Goal: Task Accomplishment & Management: Complete application form

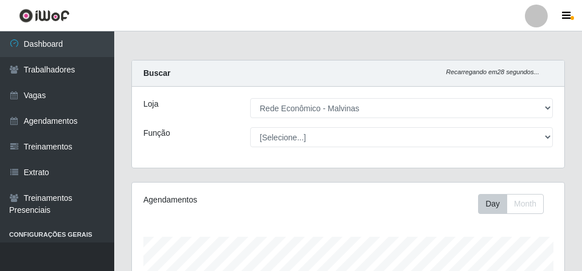
select select "194"
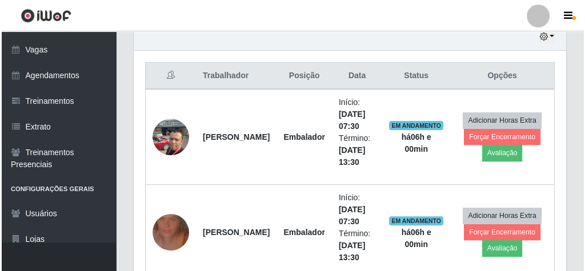
scroll to position [549, 0]
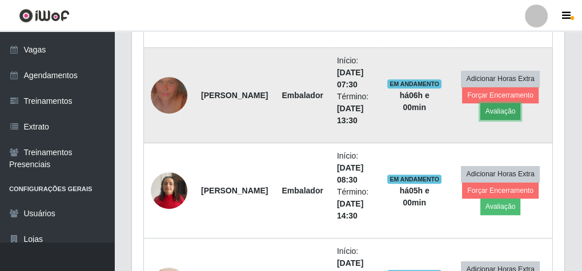
click at [505, 111] on button "Avaliação" at bounding box center [501, 111] width 41 height 16
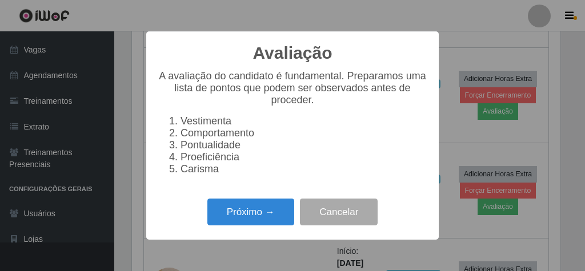
scroll to position [237, 429]
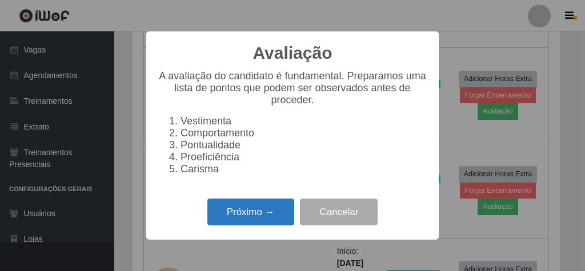
click at [247, 221] on button "Próximo →" at bounding box center [250, 212] width 87 height 27
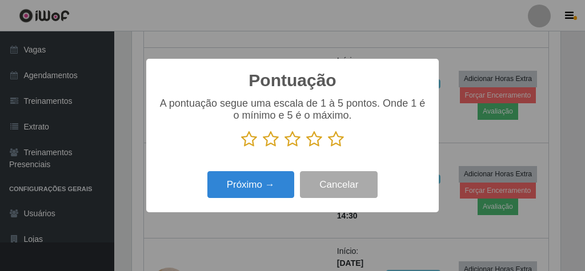
click at [343, 140] on p at bounding box center [293, 139] width 270 height 17
click at [341, 140] on icon at bounding box center [336, 139] width 16 height 17
click at [328, 148] on input "radio" at bounding box center [328, 148] width 0 height 0
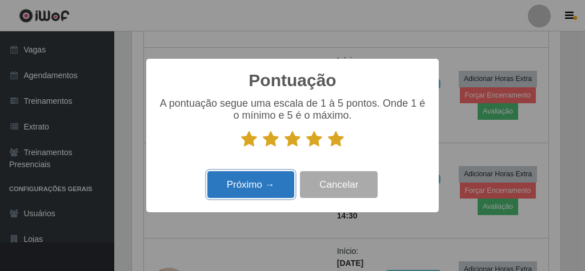
click at [269, 190] on button "Próximo →" at bounding box center [250, 184] width 87 height 27
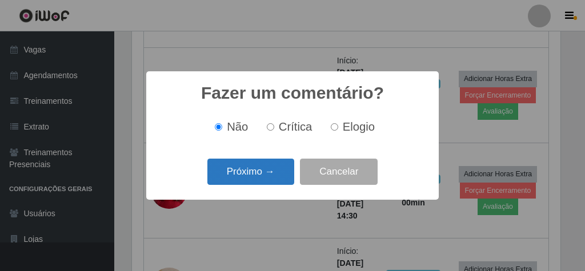
click at [267, 181] on button "Próximo →" at bounding box center [250, 172] width 87 height 27
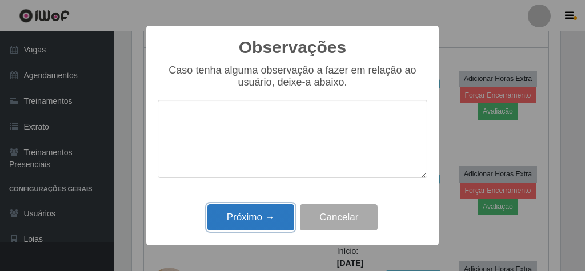
click at [270, 217] on button "Próximo →" at bounding box center [250, 218] width 87 height 27
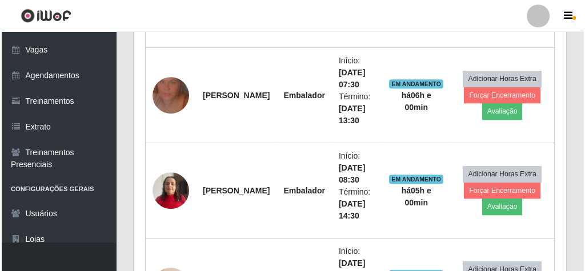
scroll to position [237, 433]
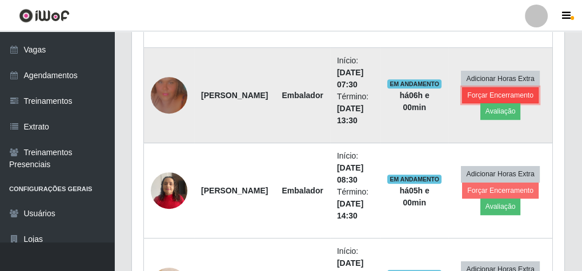
click at [519, 90] on button "Forçar Encerramento" at bounding box center [500, 95] width 77 height 16
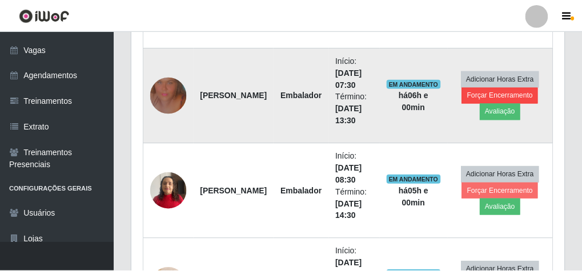
scroll to position [237, 429]
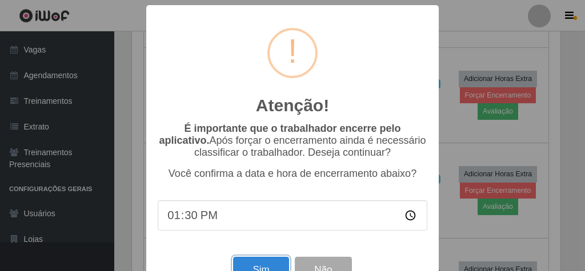
click at [273, 266] on button "Sim" at bounding box center [260, 270] width 55 height 27
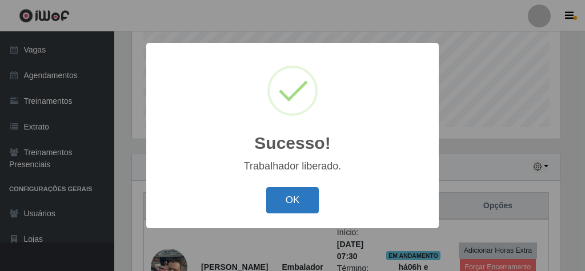
click at [303, 202] on button "OK" at bounding box center [292, 200] width 53 height 27
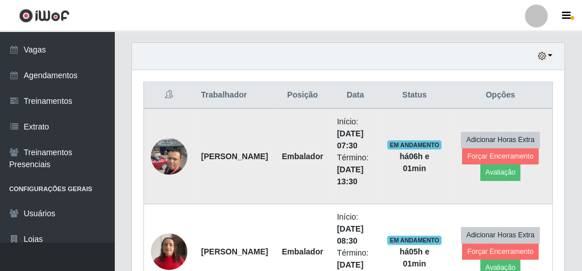
scroll to position [418, 0]
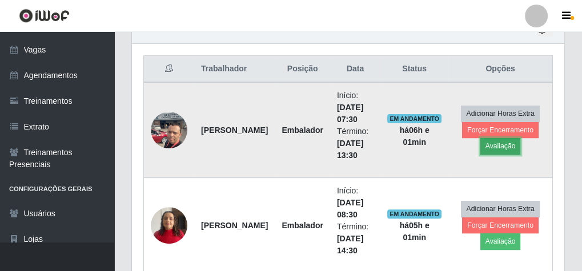
click at [482, 150] on button "Avaliação" at bounding box center [501, 146] width 41 height 16
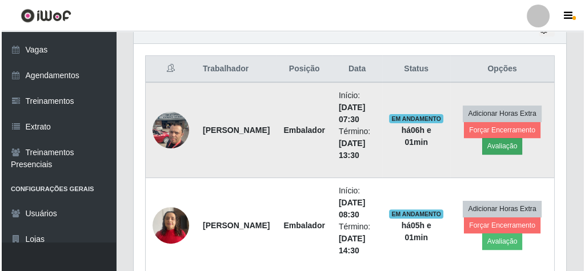
scroll to position [237, 429]
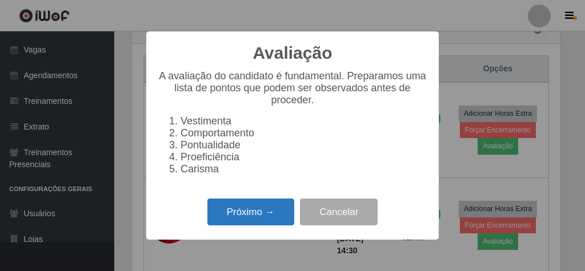
click at [255, 212] on button "Próximo →" at bounding box center [250, 212] width 87 height 27
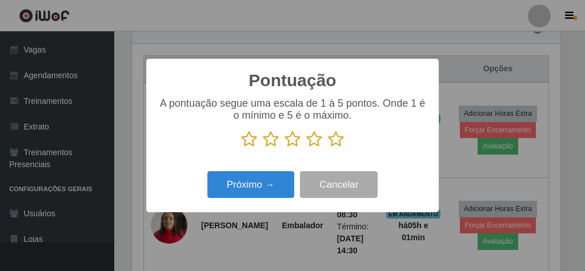
click at [334, 145] on icon at bounding box center [336, 139] width 16 height 17
click at [328, 148] on input "radio" at bounding box center [328, 148] width 0 height 0
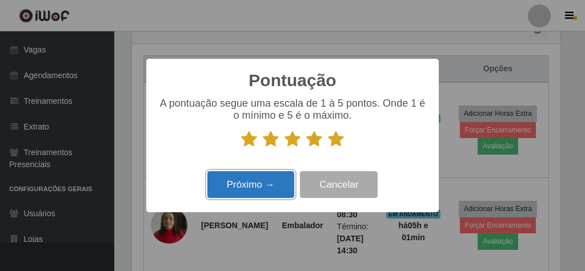
click at [285, 174] on button "Próximo →" at bounding box center [250, 184] width 87 height 27
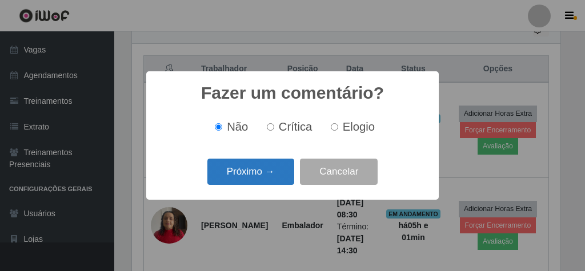
click at [269, 180] on button "Próximo →" at bounding box center [250, 172] width 87 height 27
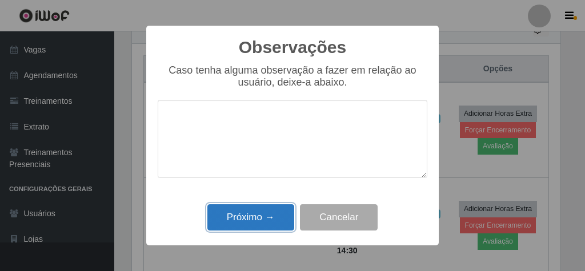
click at [260, 214] on button "Próximo →" at bounding box center [250, 218] width 87 height 27
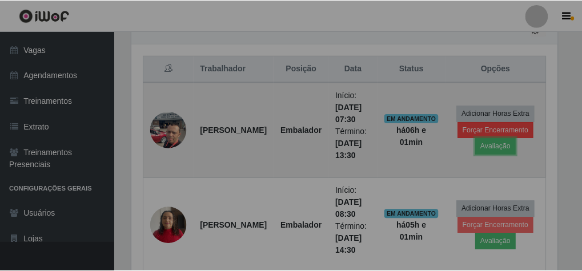
scroll to position [237, 433]
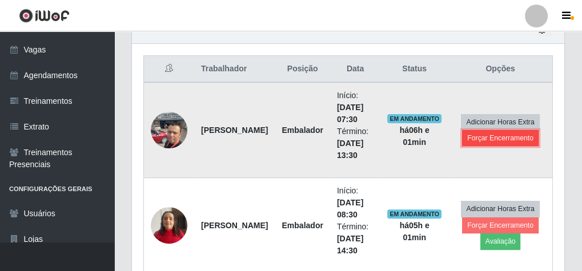
click at [494, 130] on button "Forçar Encerramento" at bounding box center [500, 138] width 77 height 16
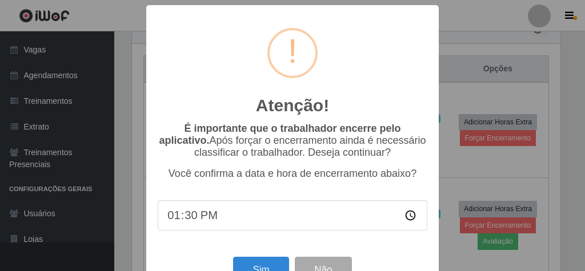
click at [234, 262] on div "Sim Não" at bounding box center [293, 270] width 270 height 33
click at [238, 265] on button "Sim" at bounding box center [260, 270] width 55 height 27
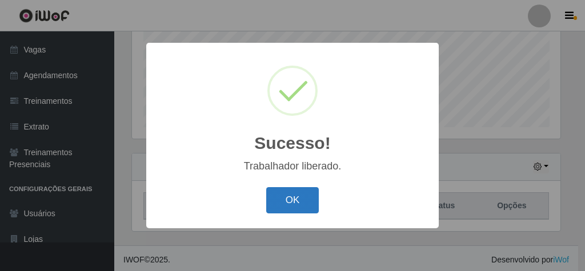
click at [284, 202] on button "OK" at bounding box center [292, 200] width 53 height 27
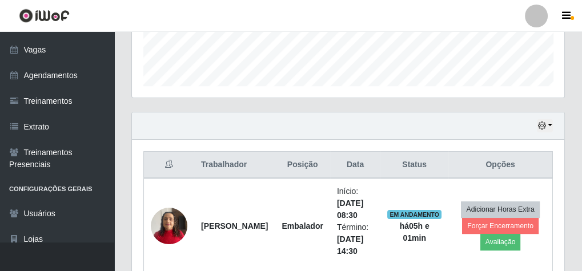
scroll to position [0, 0]
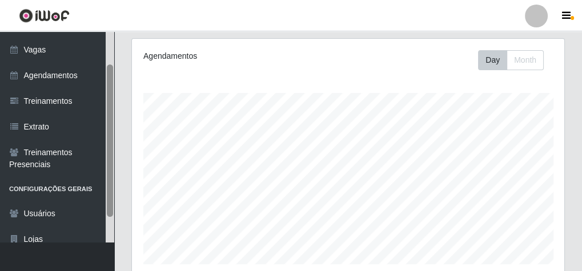
click at [109, 93] on div at bounding box center [110, 136] width 9 height 211
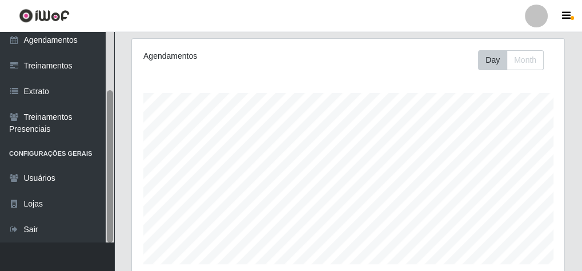
click at [107, 93] on div at bounding box center [110, 166] width 6 height 153
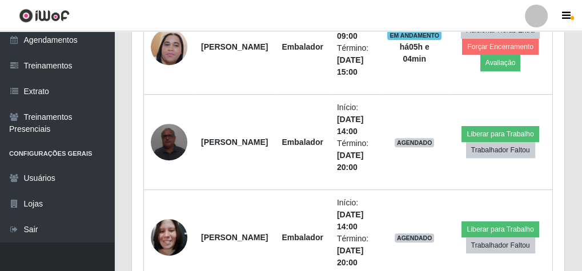
scroll to position [647, 0]
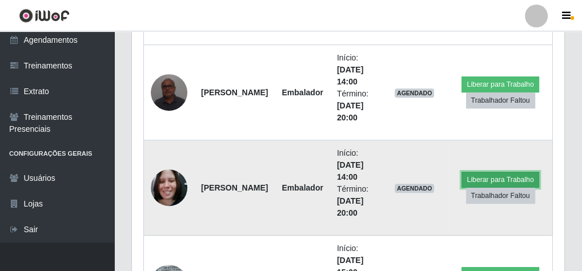
click at [493, 177] on button "Liberar para Trabalho" at bounding box center [500, 180] width 77 height 16
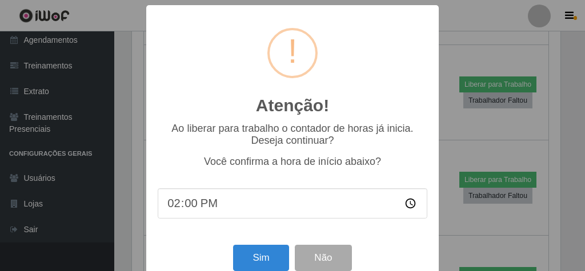
click at [504, 222] on div "Atenção! × Ao liberar para trabalho o contador de horas já inicia. Deseja conti…" at bounding box center [292, 135] width 585 height 271
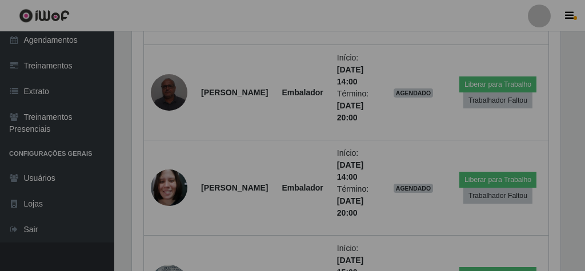
scroll to position [237, 433]
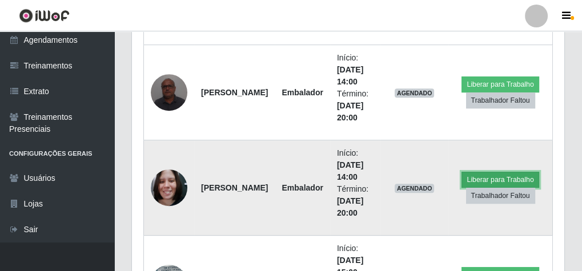
click at [493, 173] on button "Liberar para Trabalho" at bounding box center [500, 180] width 77 height 16
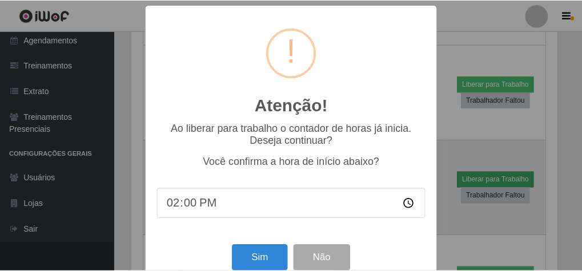
scroll to position [237, 429]
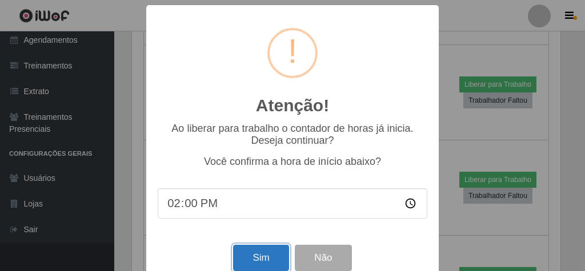
click at [247, 258] on button "Sim" at bounding box center [260, 258] width 55 height 27
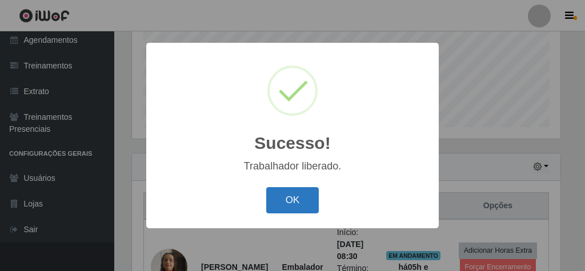
click at [287, 199] on button "OK" at bounding box center [292, 200] width 53 height 27
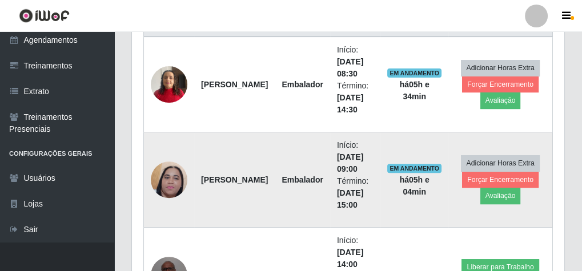
scroll to position [601, 0]
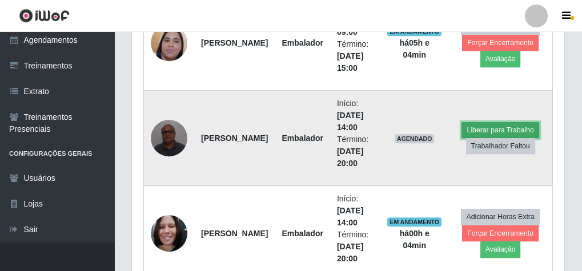
click at [479, 126] on button "Liberar para Trabalho" at bounding box center [500, 130] width 77 height 16
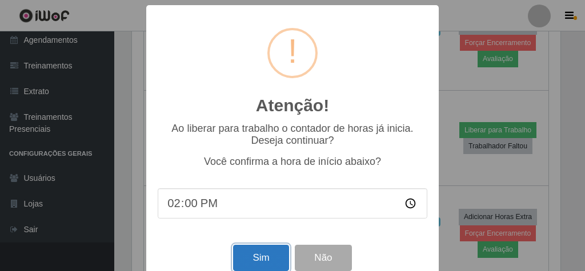
click at [256, 254] on button "Sim" at bounding box center [260, 258] width 55 height 27
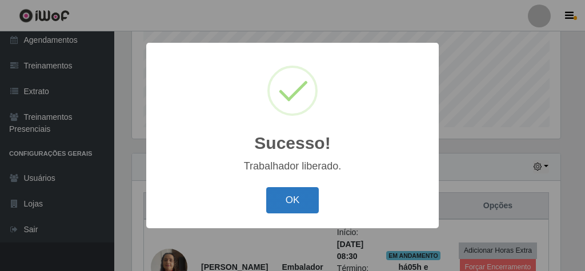
click at [310, 195] on button "OK" at bounding box center [292, 200] width 53 height 27
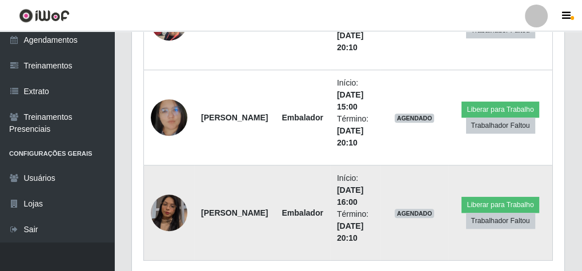
scroll to position [947, 0]
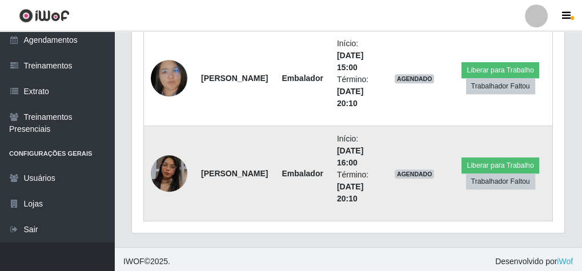
click at [373, 159] on li "Início: [DATE] 16:00" at bounding box center [355, 151] width 37 height 36
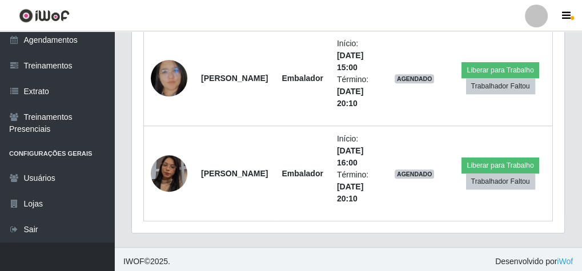
click at [189, 22] on header "Perfil Alterar Senha Sair" at bounding box center [291, 15] width 582 height 31
click at [357, 9] on header "Perfil Alterar Senha Sair" at bounding box center [291, 15] width 582 height 31
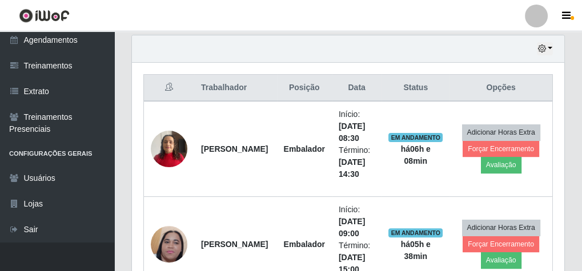
scroll to position [399, 0]
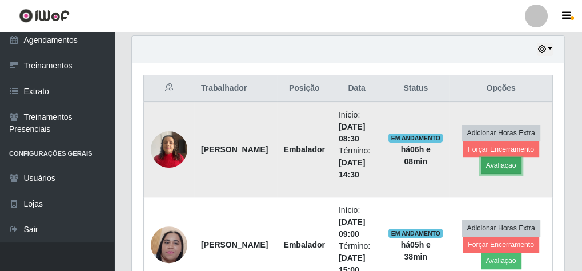
click at [515, 162] on button "Avaliação" at bounding box center [501, 166] width 41 height 16
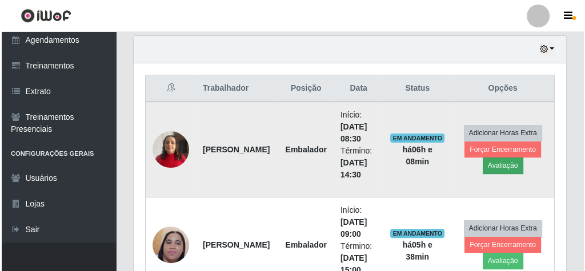
scroll to position [237, 429]
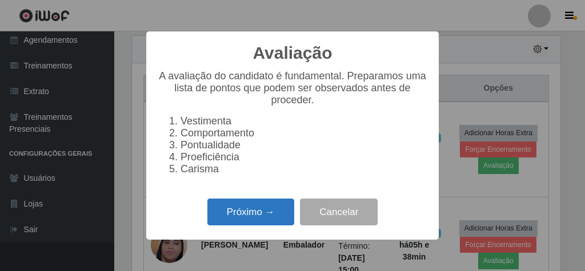
click at [239, 211] on button "Próximo →" at bounding box center [250, 212] width 87 height 27
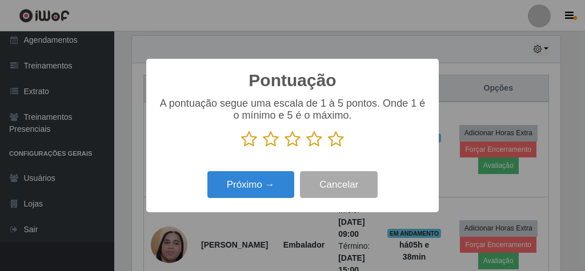
click at [338, 141] on icon at bounding box center [336, 139] width 16 height 17
click at [328, 148] on input "radio" at bounding box center [328, 148] width 0 height 0
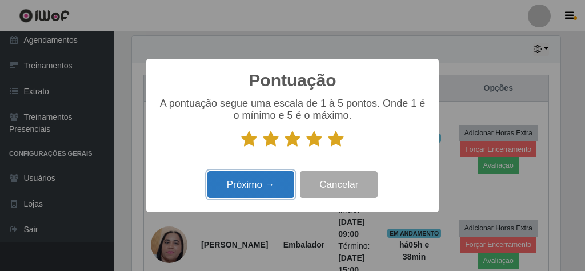
click at [269, 185] on button "Próximo →" at bounding box center [250, 184] width 87 height 27
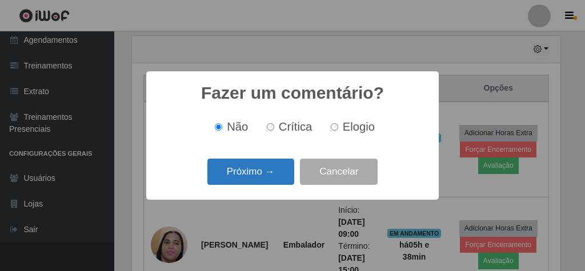
click at [288, 171] on button "Próximo →" at bounding box center [250, 172] width 87 height 27
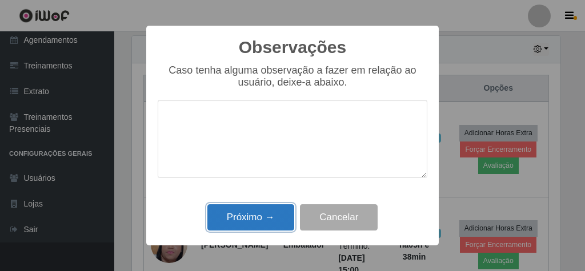
click at [267, 213] on button "Próximo →" at bounding box center [250, 218] width 87 height 27
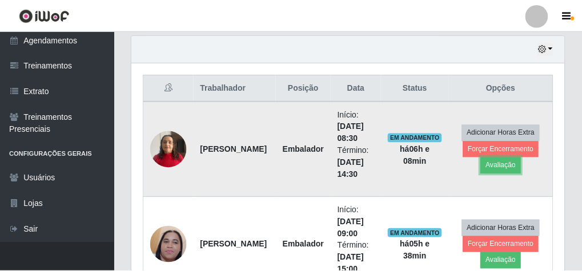
scroll to position [237, 433]
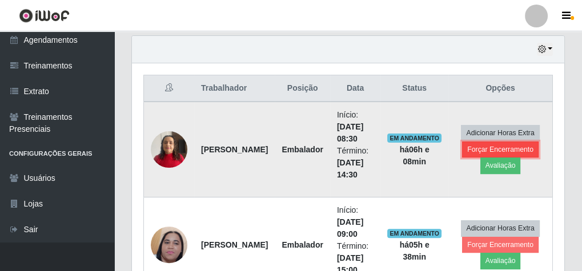
click at [472, 150] on button "Forçar Encerramento" at bounding box center [500, 150] width 77 height 16
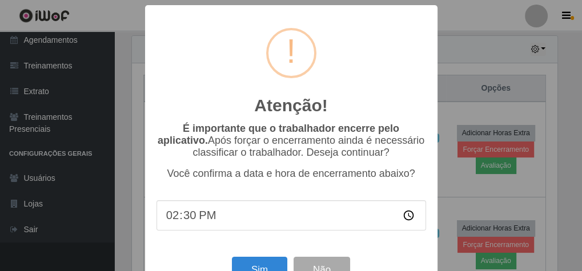
scroll to position [237, 429]
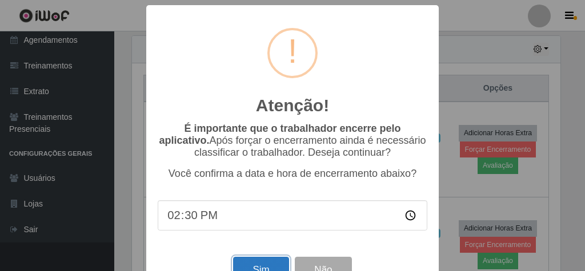
click at [251, 265] on button "Sim" at bounding box center [260, 270] width 55 height 27
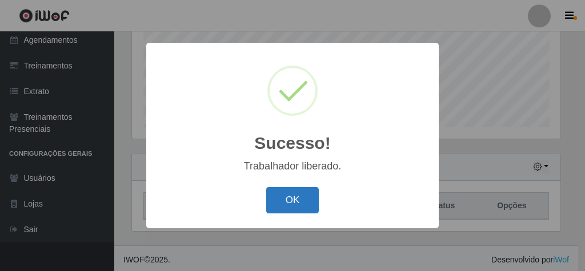
click at [290, 201] on button "OK" at bounding box center [292, 200] width 53 height 27
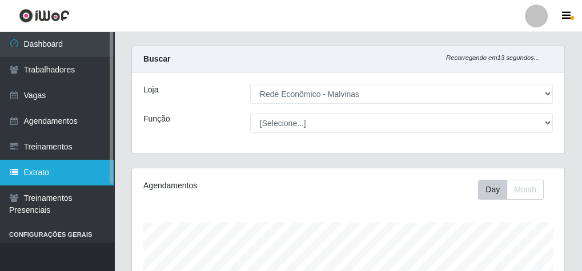
scroll to position [0, 0]
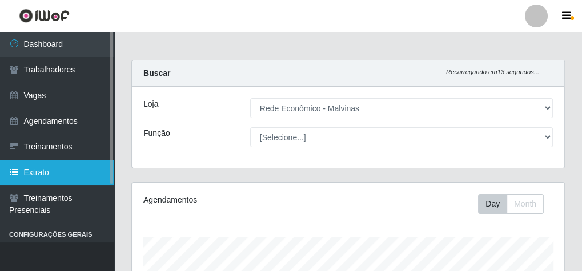
click at [77, 83] on link "Vagas" at bounding box center [57, 96] width 114 height 26
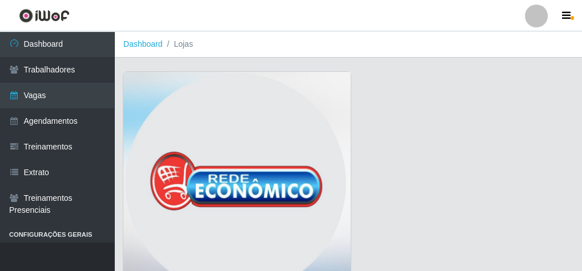
click at [318, 118] on img at bounding box center [236, 186] width 227 height 229
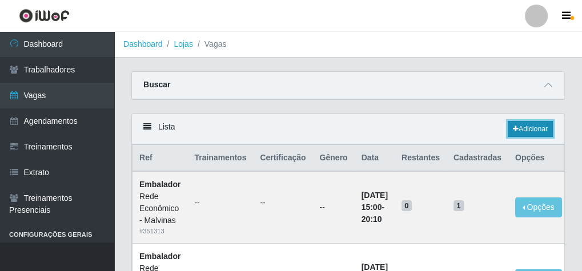
click at [531, 130] on link "Adicionar" at bounding box center [530, 129] width 45 height 16
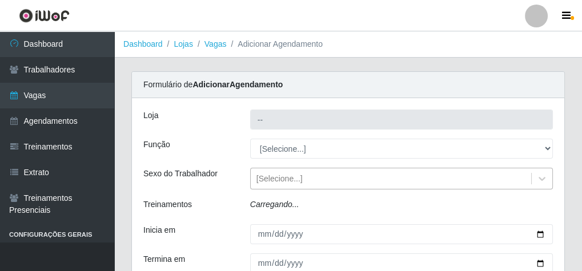
type input "Rede Econômico - Malvinas"
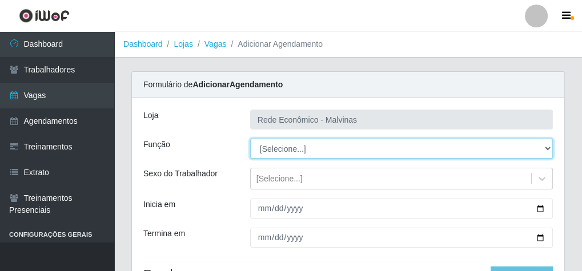
click at [293, 149] on select "[Selecione...] Embalador Embalador + Embalador ++ Operador de Caixa Operador de…" at bounding box center [401, 149] width 303 height 20
select select "1"
click at [250, 139] on select "[Selecione...] Embalador Embalador + Embalador ++ Operador de Caixa Operador de…" at bounding box center [401, 149] width 303 height 20
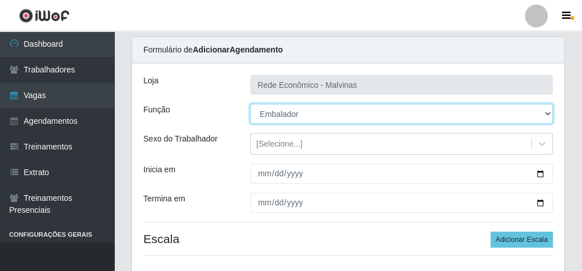
scroll to position [91, 0]
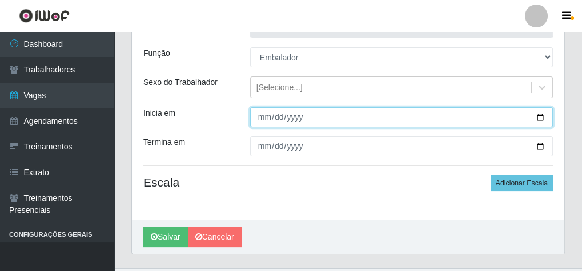
click at [262, 121] on input "Inicia em" at bounding box center [401, 117] width 303 height 20
type input "[DATE]"
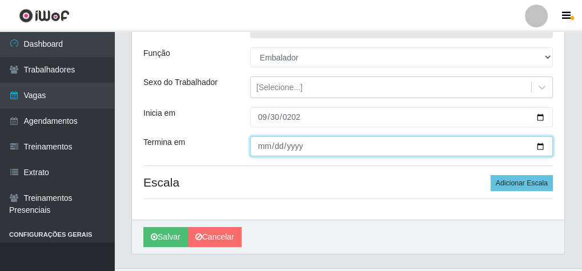
click at [260, 141] on input "Termina em" at bounding box center [401, 147] width 303 height 20
type input "[DATE]"
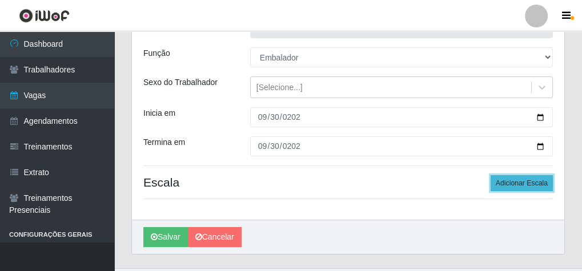
click at [533, 185] on button "Adicionar Escala" at bounding box center [522, 183] width 62 height 16
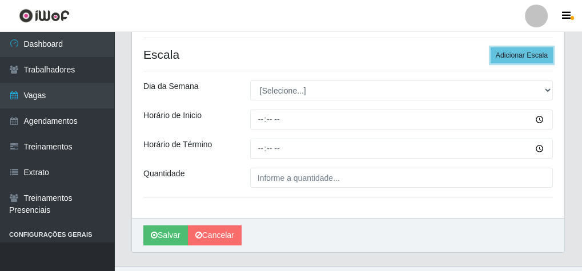
scroll to position [229, 0]
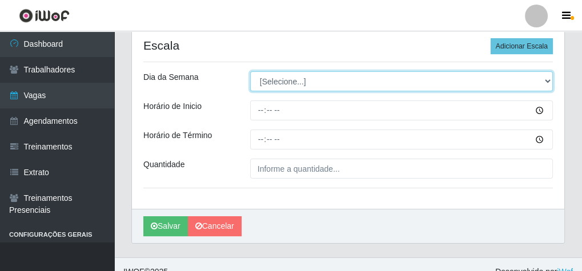
click at [281, 82] on select "[Selecione...] Segunda Terça Quarta Quinta Sexta Sábado Domingo" at bounding box center [401, 81] width 303 height 20
select select "2"
click at [250, 71] on select "[Selecione...] Segunda Terça Quarta Quinta Sexta Sábado Domingo" at bounding box center [401, 81] width 303 height 20
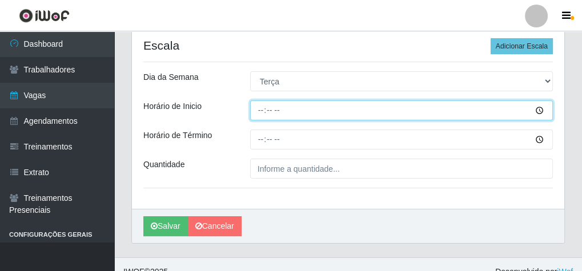
click at [257, 108] on input "Horário de Inicio" at bounding box center [401, 111] width 303 height 20
type input "07:30"
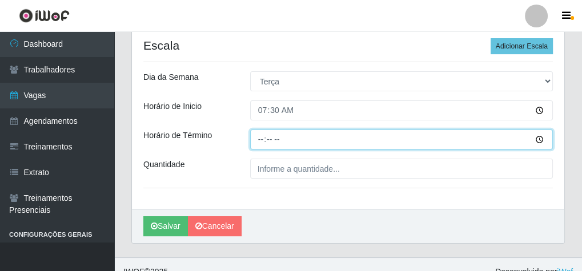
click at [259, 142] on input "Horário de Término" at bounding box center [401, 140] width 303 height 20
type input "13:30"
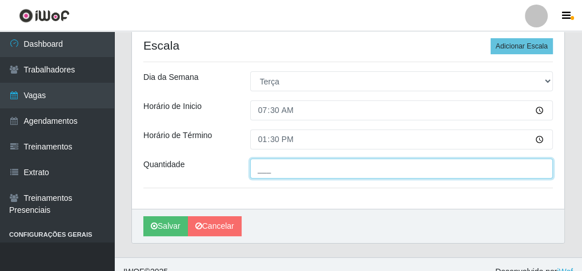
click at [261, 164] on input "___" at bounding box center [401, 169] width 303 height 20
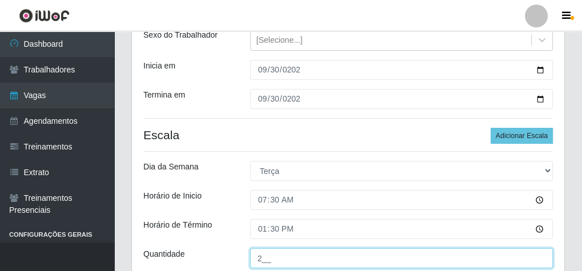
scroll to position [137, 0]
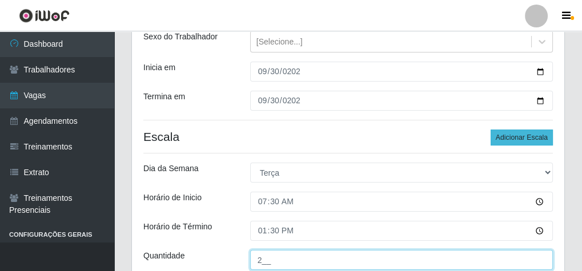
type input "2__"
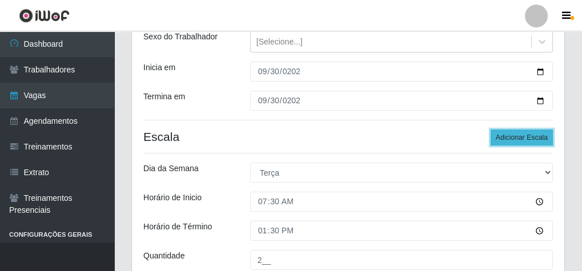
click at [524, 135] on button "Adicionar Escala" at bounding box center [522, 138] width 62 height 16
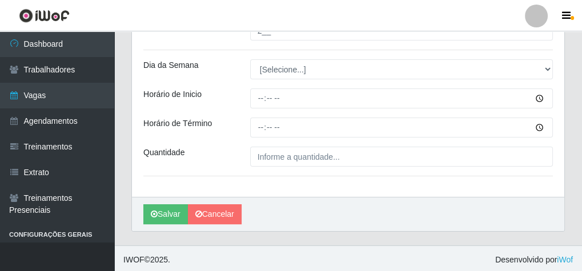
scroll to position [367, 0]
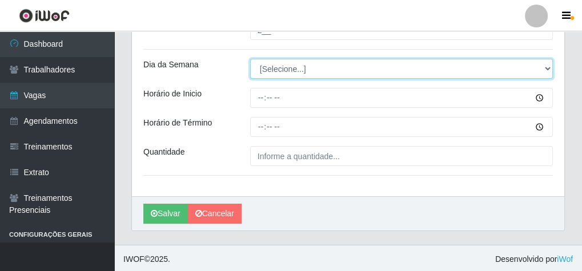
click at [272, 63] on select "[Selecione...] Segunda Terça Quarta Quinta Sexta Sábado Domingo" at bounding box center [401, 69] width 303 height 20
select select "2"
click at [250, 59] on select "[Selecione...] Segunda Terça Quarta Quinta Sexta Sábado Domingo" at bounding box center [401, 69] width 303 height 20
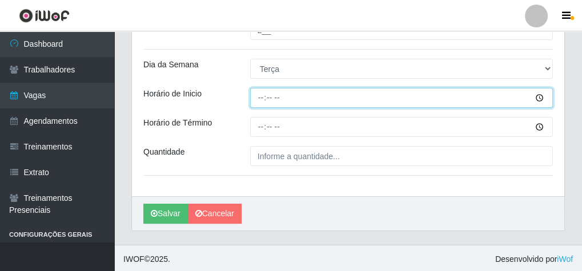
click at [261, 95] on input "Horário de Inicio" at bounding box center [401, 98] width 303 height 20
type input "08:30"
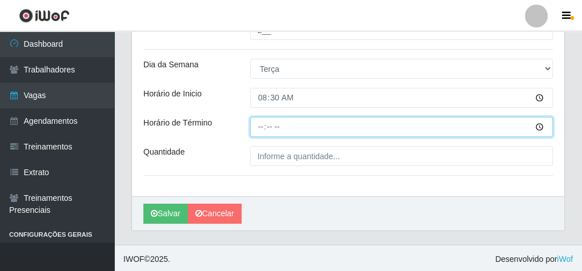
click at [263, 123] on input "Horário de Término" at bounding box center [401, 127] width 303 height 20
type input "14:30"
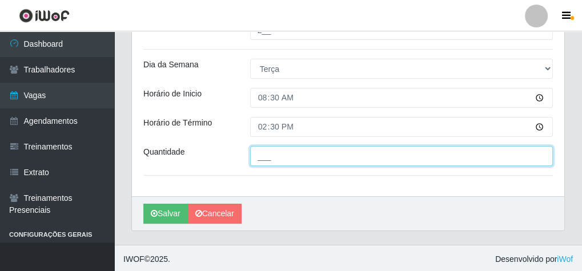
click at [266, 157] on input "___" at bounding box center [401, 156] width 303 height 20
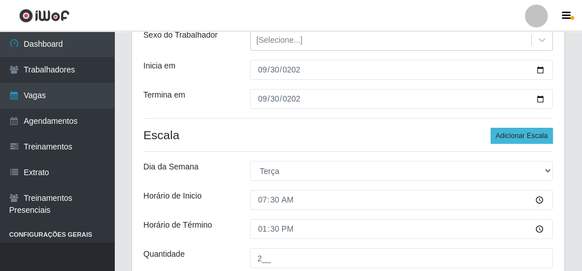
type input "1__"
click at [528, 134] on button "Adicionar Escala" at bounding box center [522, 136] width 62 height 16
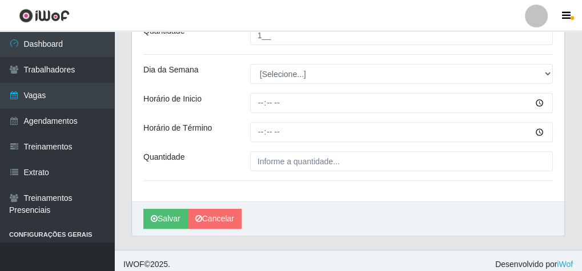
scroll to position [494, 0]
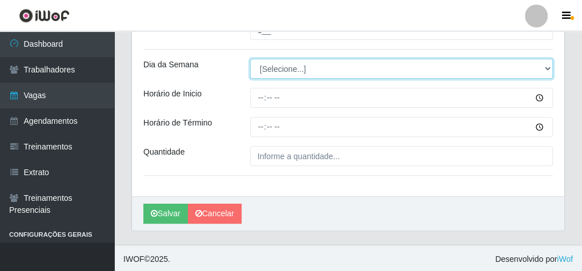
click at [279, 74] on select "[Selecione...] Segunda Terça Quarta Quinta Sexta Sábado Domingo" at bounding box center [401, 69] width 303 height 20
select select "2"
click at [250, 59] on select "[Selecione...] Segunda Terça Quarta Quinta Sexta Sábado Domingo" at bounding box center [401, 69] width 303 height 20
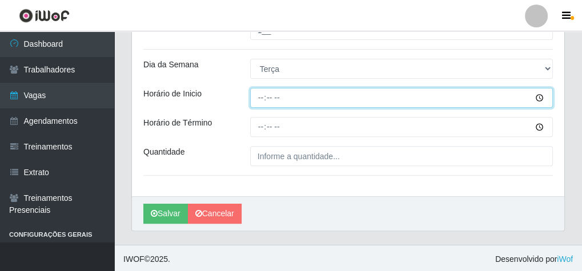
click at [258, 91] on input "Horário de Inicio" at bounding box center [401, 98] width 303 height 20
type input "14:00"
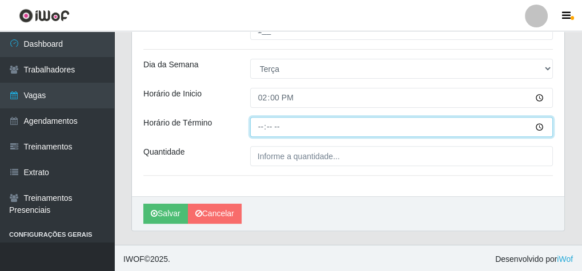
click at [259, 125] on input "Horário de Término" at bounding box center [401, 127] width 303 height 20
type input "20:00"
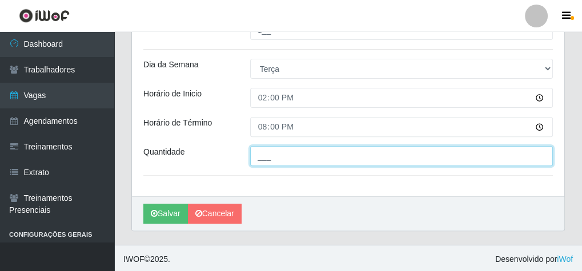
click at [269, 159] on input "___" at bounding box center [401, 156] width 303 height 20
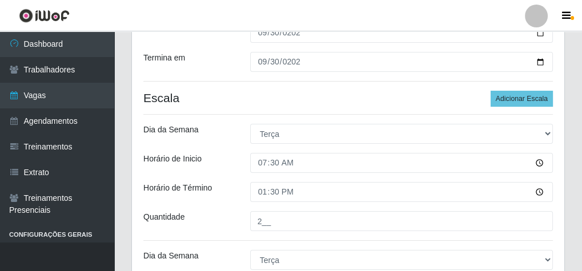
scroll to position [174, 0]
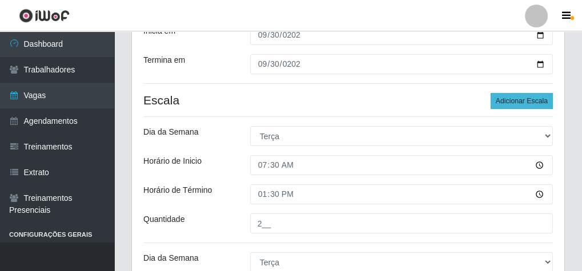
type input "2__"
click at [530, 98] on button "Adicionar Escala" at bounding box center [522, 101] width 62 height 16
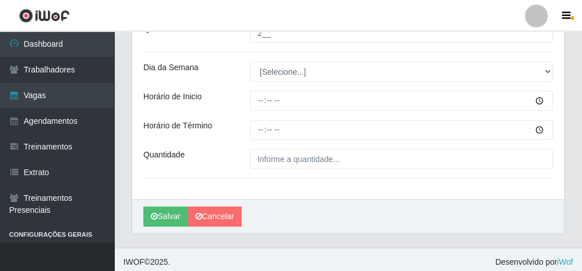
scroll to position [619, 0]
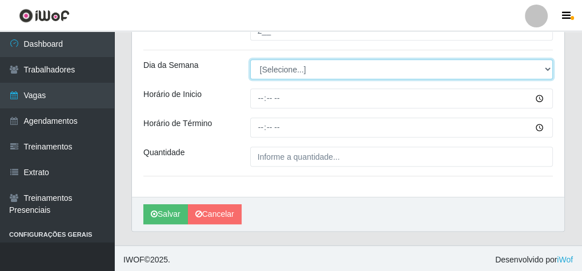
click at [285, 69] on select "[Selecione...] Segunda Terça Quarta Quinta Sexta Sábado Domingo" at bounding box center [401, 69] width 303 height 20
select select "2"
click at [250, 59] on select "[Selecione...] Segunda Terça Quarta Quinta Sexta Sábado Domingo" at bounding box center [401, 69] width 303 height 20
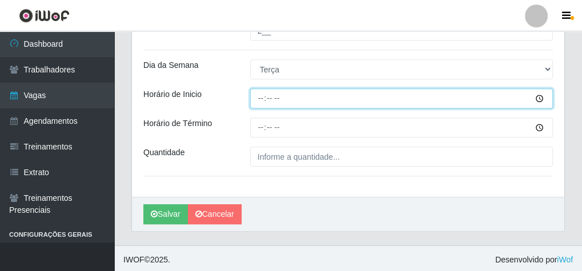
click at [258, 97] on input "Horário de Inicio" at bounding box center [401, 99] width 303 height 20
type input "16:00"
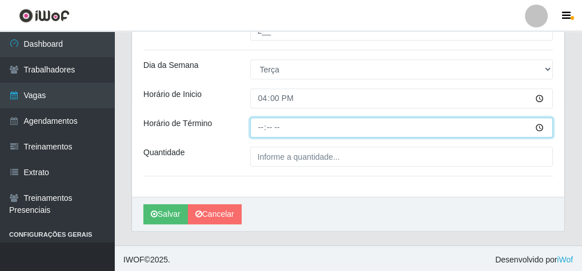
click at [263, 130] on input "Horário de Término" at bounding box center [401, 128] width 303 height 20
type input "20:10"
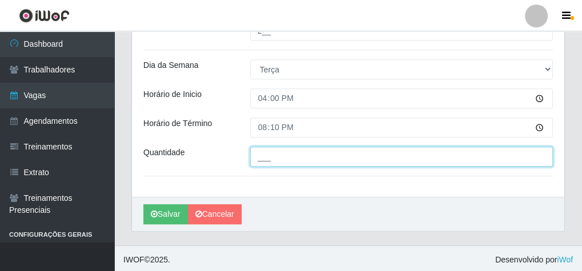
click at [279, 149] on input "___" at bounding box center [401, 157] width 303 height 20
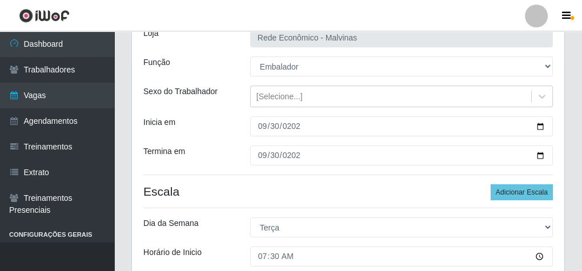
scroll to position [0, 0]
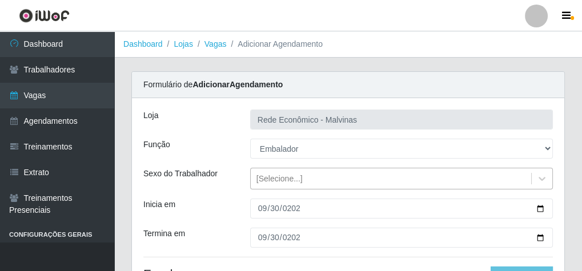
type input "1__"
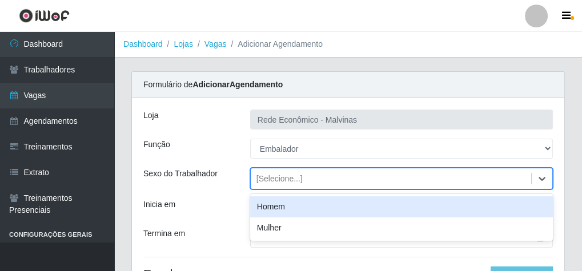
click at [291, 182] on div "[Selecione...]" at bounding box center [280, 179] width 46 height 12
click at [286, 205] on div "Homem" at bounding box center [401, 207] width 303 height 21
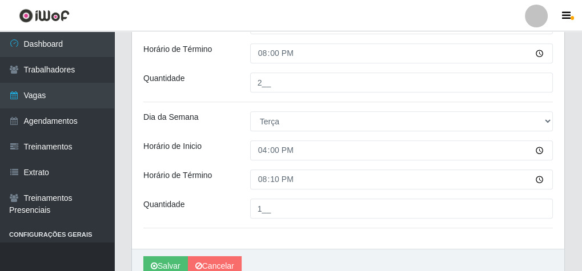
scroll to position [594, 0]
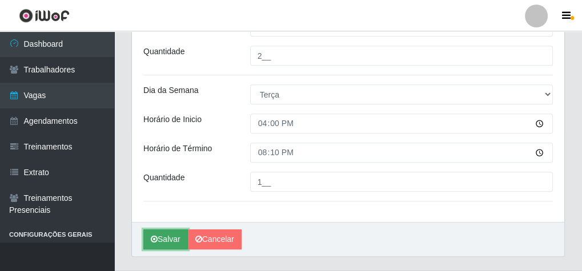
click at [155, 235] on icon "submit" at bounding box center [154, 239] width 7 height 8
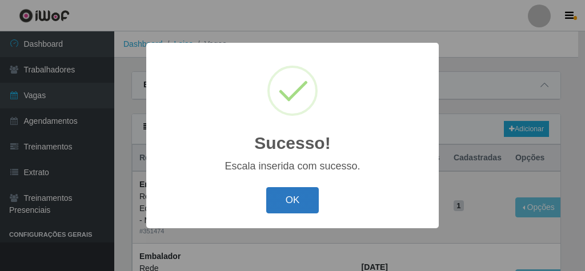
click at [305, 197] on button "OK" at bounding box center [292, 200] width 53 height 27
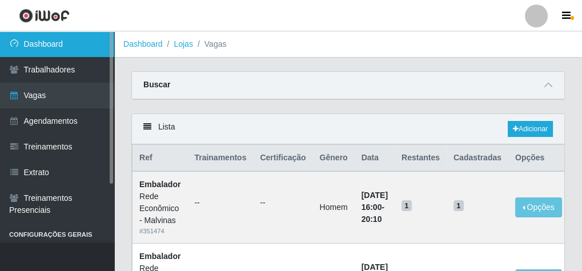
click at [84, 45] on link "Dashboard" at bounding box center [57, 44] width 114 height 26
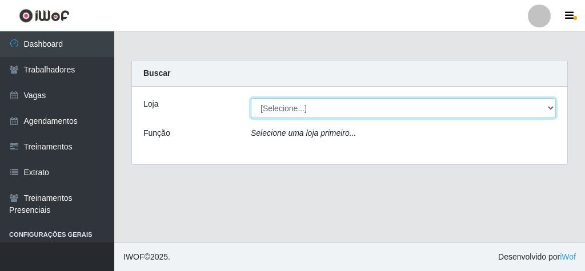
click at [297, 110] on select "[Selecione...] Rede Econômico - Malvinas Rede Econômico - Prata" at bounding box center [403, 108] width 305 height 20
select select "194"
click at [251, 98] on select "[Selecione...] Rede Econômico - Malvinas Rede Econômico - Prata" at bounding box center [403, 108] width 305 height 20
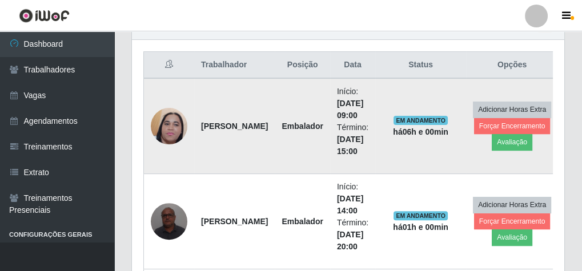
scroll to position [411, 0]
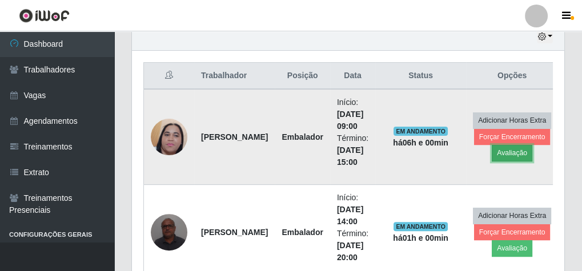
click at [519, 151] on button "Avaliação" at bounding box center [512, 153] width 41 height 16
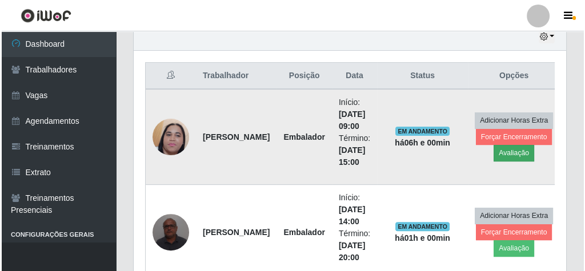
scroll to position [237, 429]
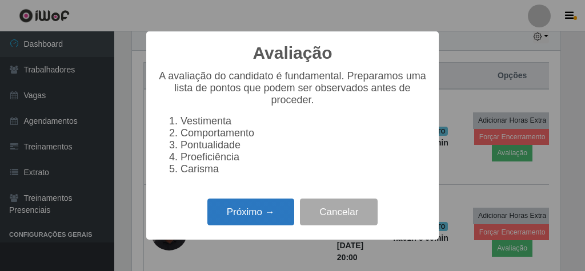
click at [234, 219] on button "Próximo →" at bounding box center [250, 212] width 87 height 27
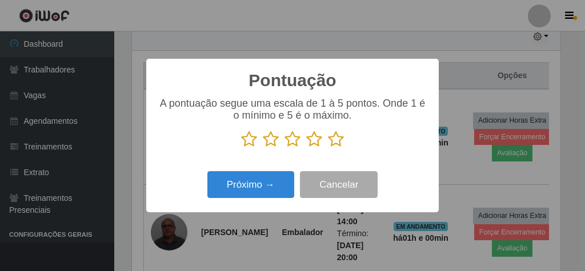
scroll to position [571212, 571020]
click at [331, 138] on icon at bounding box center [336, 139] width 16 height 17
click at [328, 148] on input "radio" at bounding box center [328, 148] width 0 height 0
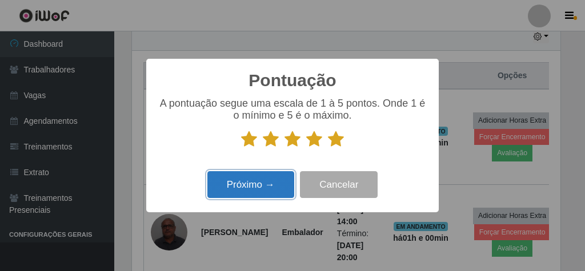
click at [278, 188] on button "Próximo →" at bounding box center [250, 184] width 87 height 27
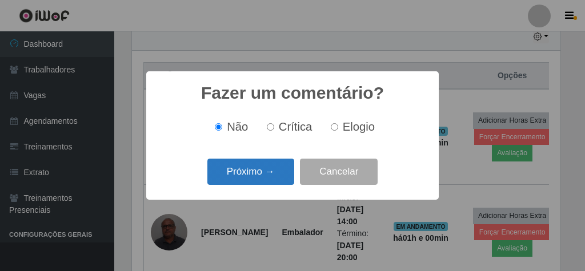
click at [277, 178] on button "Próximo →" at bounding box center [250, 172] width 87 height 27
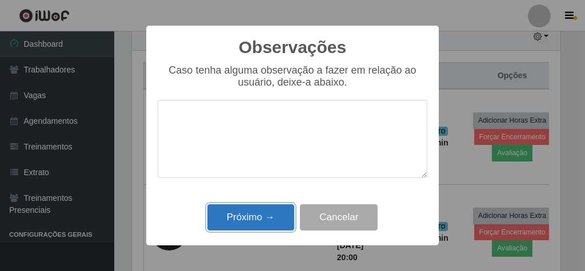
click at [267, 222] on button "Próximo →" at bounding box center [250, 218] width 87 height 27
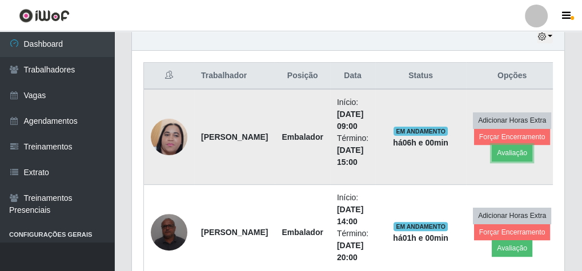
scroll to position [237, 433]
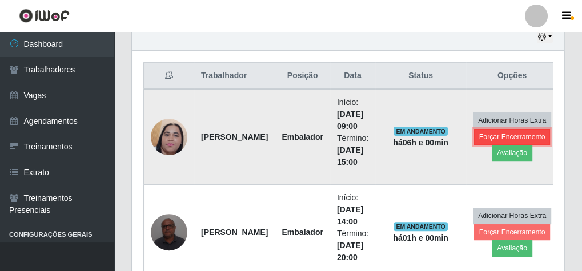
click at [494, 139] on button "Forçar Encerramento" at bounding box center [512, 137] width 77 height 16
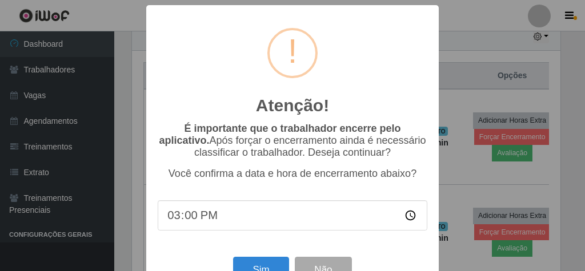
click at [244, 262] on div "Sim Não" at bounding box center [293, 270] width 270 height 33
click at [265, 266] on button "Sim" at bounding box center [260, 270] width 55 height 27
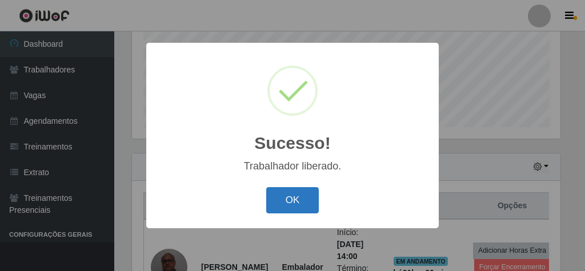
click at [314, 207] on button "OK" at bounding box center [292, 200] width 53 height 27
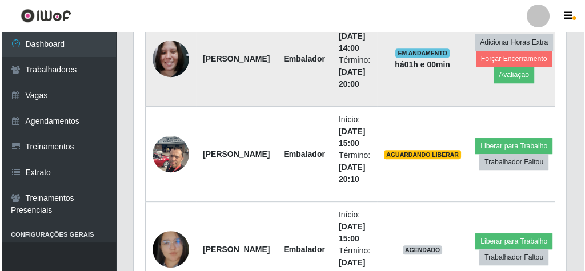
scroll to position [601, 0]
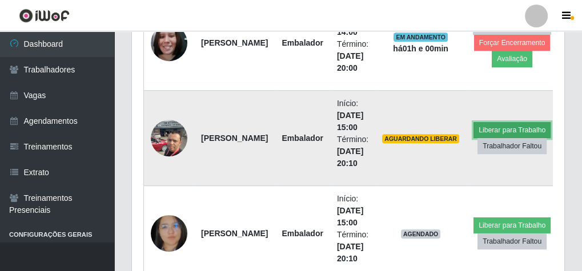
click at [521, 126] on button "Liberar para Trabalho" at bounding box center [512, 130] width 77 height 16
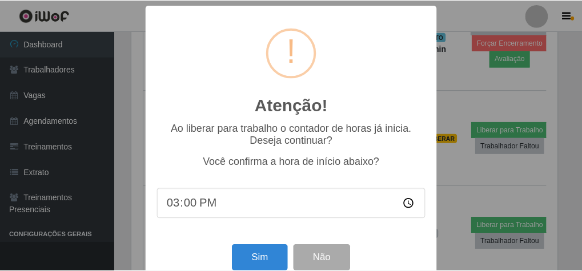
scroll to position [237, 429]
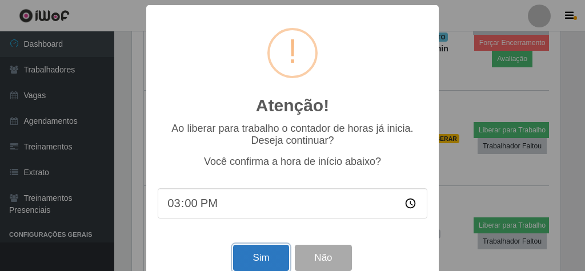
click at [259, 254] on button "Sim" at bounding box center [260, 258] width 55 height 27
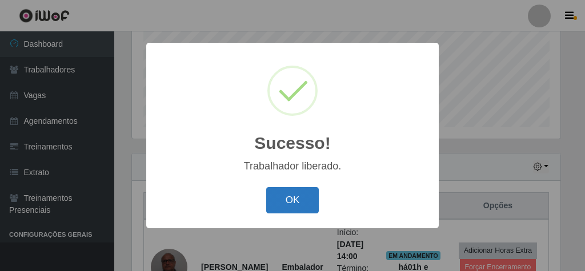
click at [295, 194] on button "OK" at bounding box center [292, 200] width 53 height 27
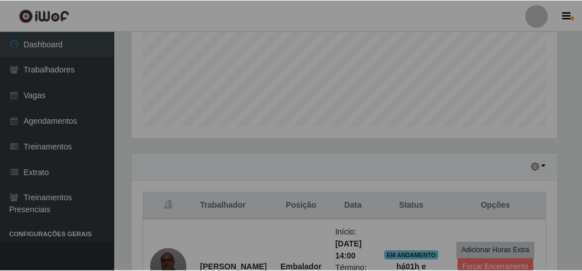
scroll to position [379, 0]
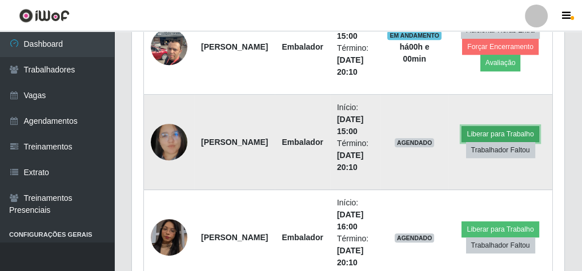
click at [476, 126] on button "Liberar para Trabalho" at bounding box center [500, 134] width 77 height 16
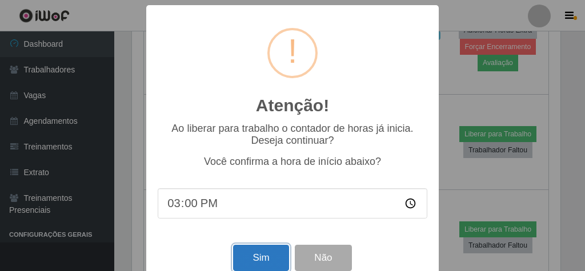
click at [247, 254] on button "Sim" at bounding box center [260, 258] width 55 height 27
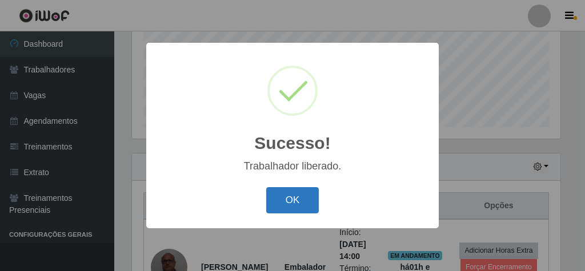
click at [302, 197] on button "OK" at bounding box center [292, 200] width 53 height 27
